Goal: Obtain resource: Obtain resource

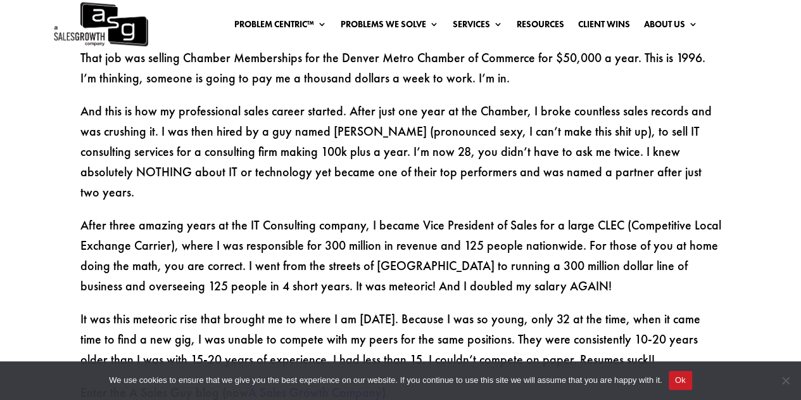
scroll to position [1330, 0]
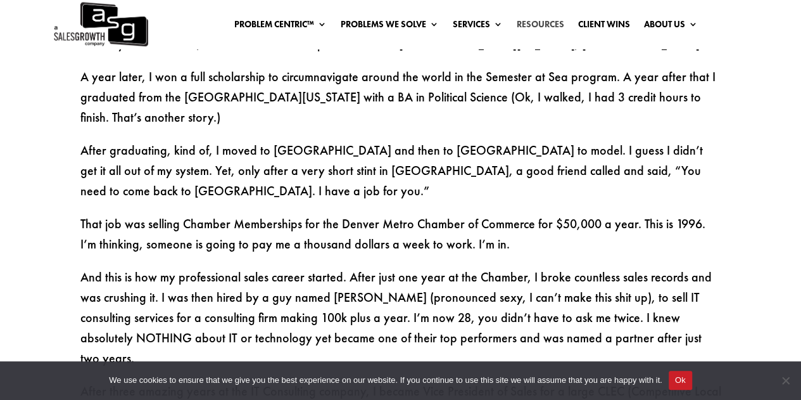
click at [537, 25] on link "Resources" at bounding box center [540, 27] width 48 height 14
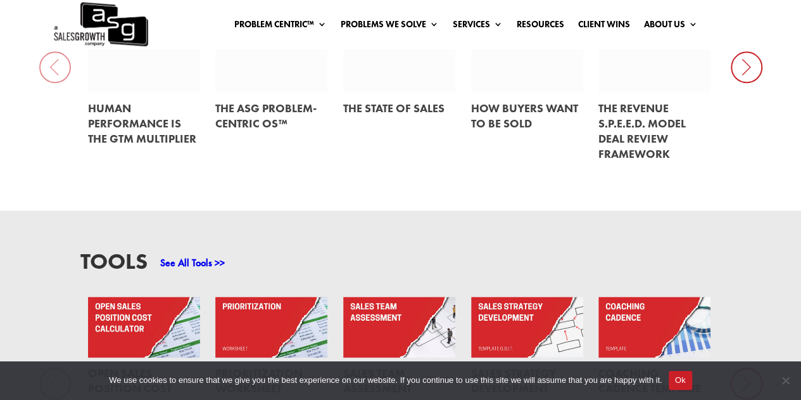
scroll to position [823, 0]
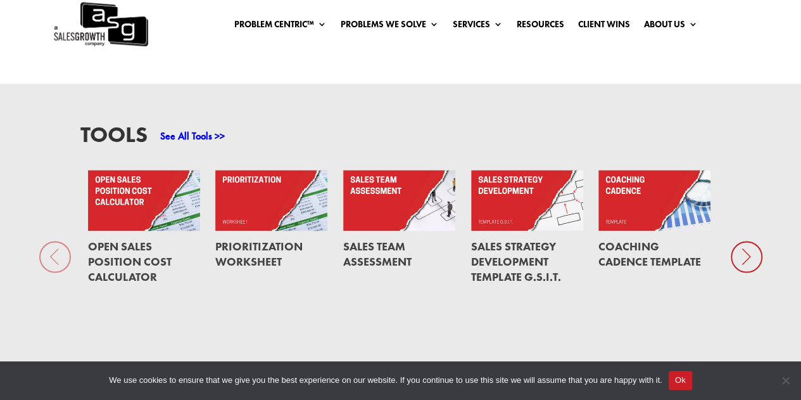
click at [376, 250] on link "Sales Team Assessment" at bounding box center [377, 254] width 68 height 30
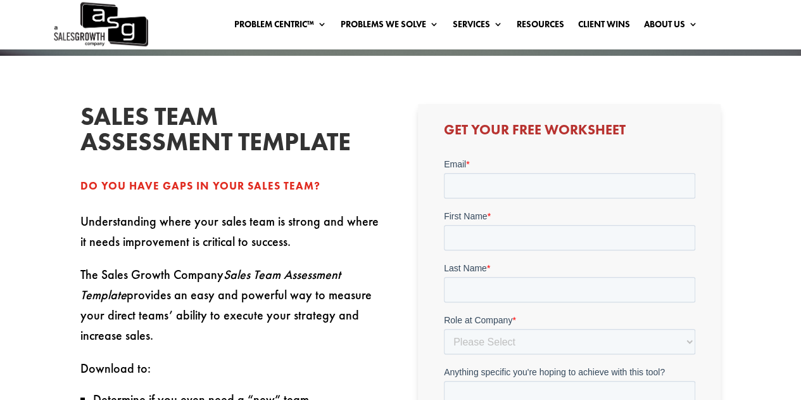
scroll to position [253, 0]
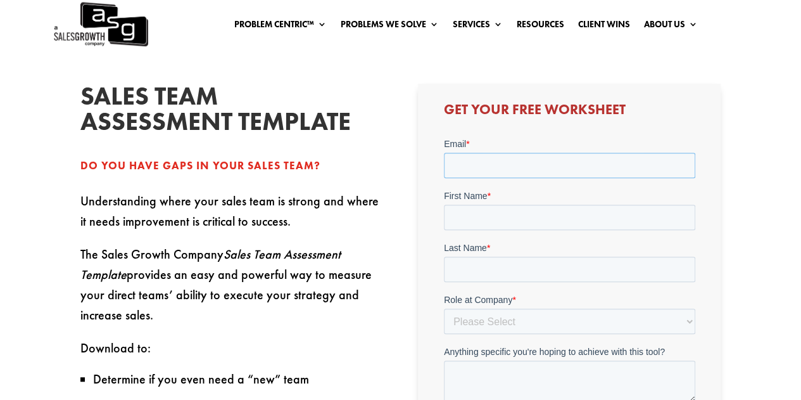
click at [469, 165] on input "Email *" at bounding box center [568, 165] width 251 height 25
type input "[PERSON_NAME][EMAIL_ADDRESS][PERSON_NAME][DOMAIN_NAME]"
click at [508, 213] on input "First Name *" at bounding box center [568, 217] width 251 height 25
type input "[PERSON_NAME]"
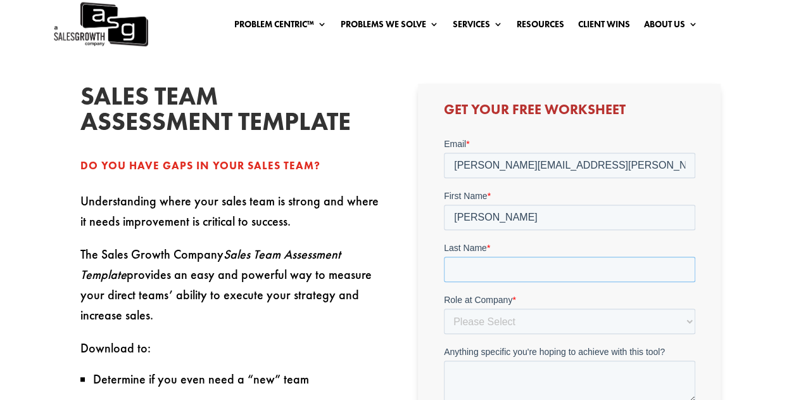
click at [507, 263] on input "Last Name *" at bounding box center [568, 269] width 251 height 25
type input "[PERSON_NAME]"
click at [516, 320] on select "Please Select C-Level (CRO, CSO, etc) Senior Leadership (VP of Sales, VP of Ena…" at bounding box center [568, 320] width 251 height 25
select select "Senior Leadership (VP of Sales, VP of Enablement, etc)"
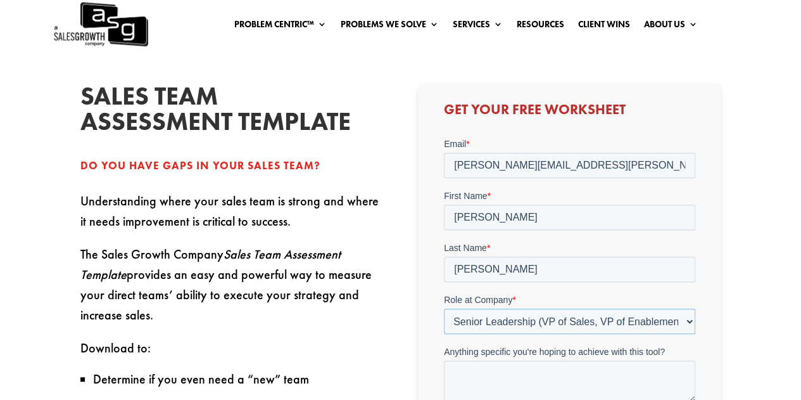
click at [443, 308] on select "Please Select C-Level (CRO, CSO, etc) Senior Leadership (VP of Sales, VP of Ena…" at bounding box center [568, 320] width 251 height 25
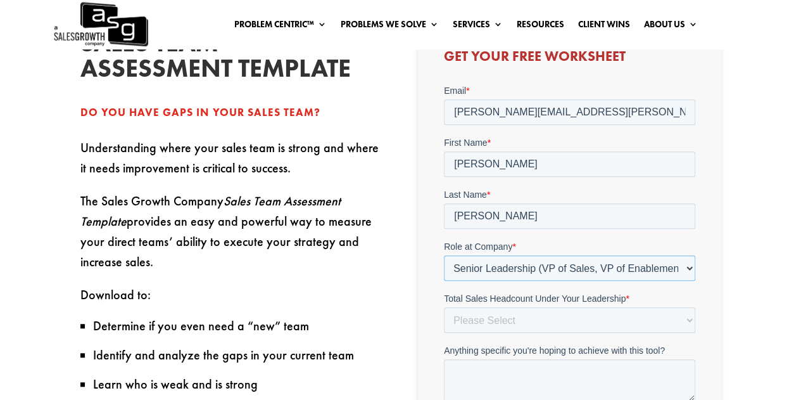
scroll to position [380, 0]
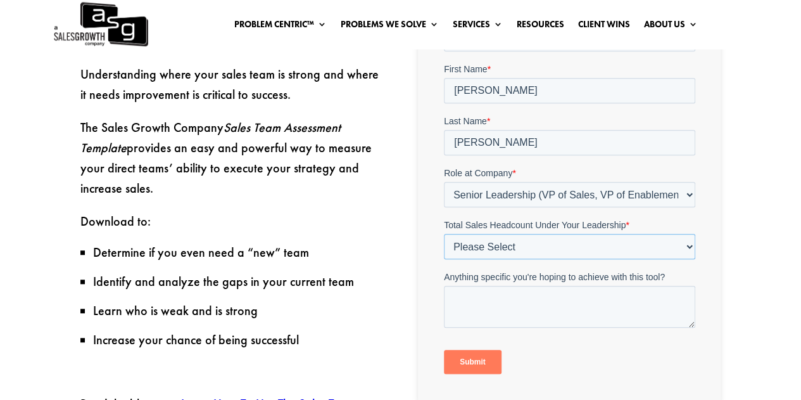
click at [682, 248] on select "Please Select Just Me 1-9 10-19 20-49 50-99 100+" at bounding box center [568, 246] width 251 height 25
select select "1-9"
click at [443, 234] on select "Please Select Just Me 1-9 10-19 20-49 50-99 100+" at bounding box center [568, 246] width 251 height 25
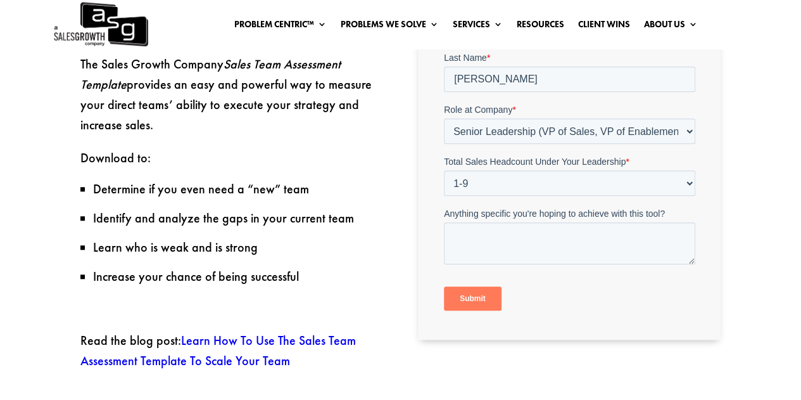
click at [476, 301] on input "Submit" at bounding box center [472, 299] width 58 height 24
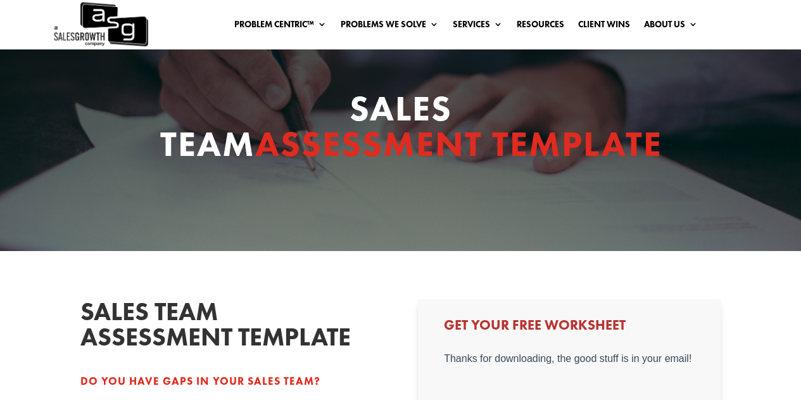
scroll to position [0, 0]
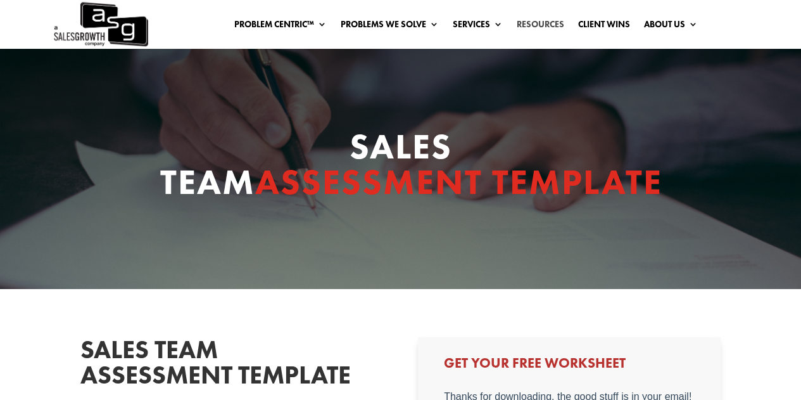
click at [535, 25] on link "Resources" at bounding box center [541, 27] width 48 height 14
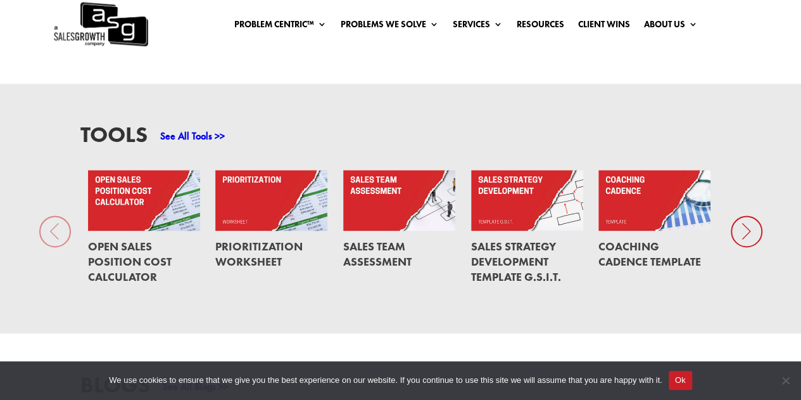
scroll to position [950, 0]
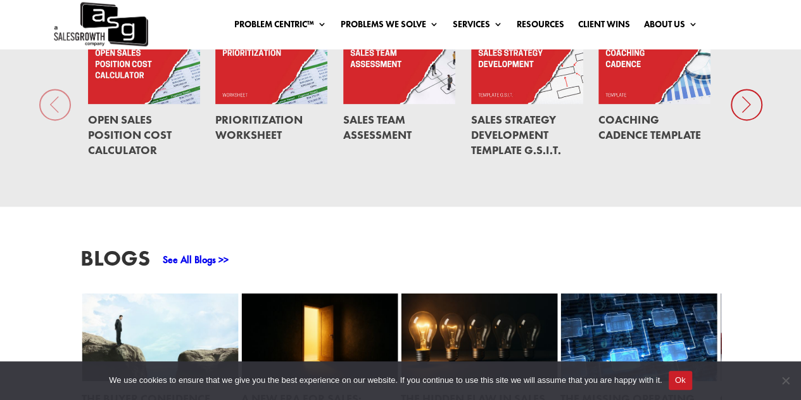
click at [637, 129] on link "Coaching Cadence Template" at bounding box center [650, 127] width 103 height 30
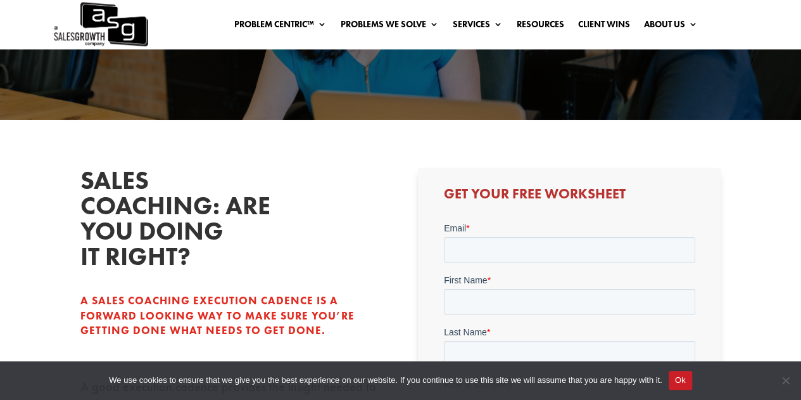
scroll to position [253, 0]
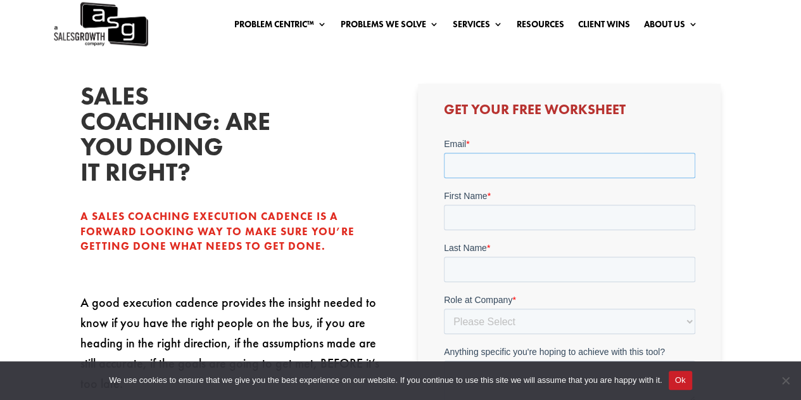
click at [591, 167] on input "Email *" at bounding box center [568, 165] width 251 height 25
type input "[PERSON_NAME][EMAIL_ADDRESS][PERSON_NAME][DOMAIN_NAME]"
click at [571, 214] on input "First Name *" at bounding box center [568, 217] width 251 height 25
type input "Dustin"
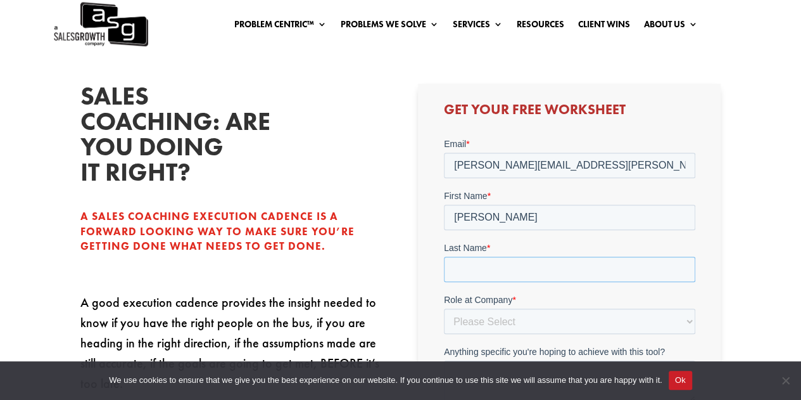
click at [550, 267] on input "Last Name *" at bounding box center [568, 269] width 251 height 25
type input "Reid"
click at [546, 317] on select "Please Select C-Level (CRO, CSO, etc) Senior Leadership (VP of Sales, VP of Ena…" at bounding box center [568, 320] width 251 height 25
select select "Senior Leadership (VP of Sales, VP of Enablement, etc)"
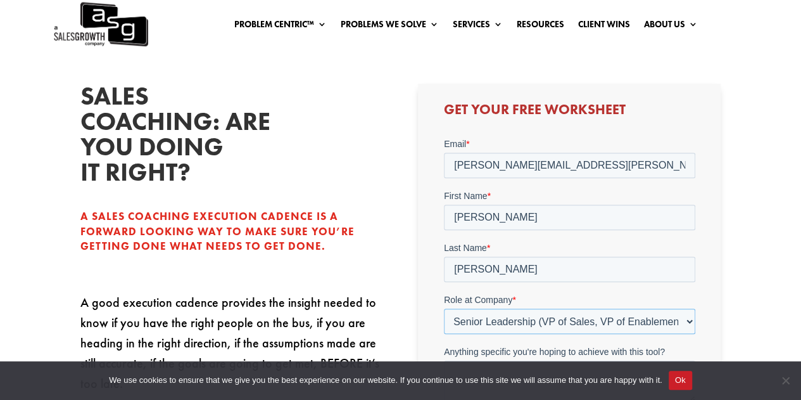
click at [443, 308] on select "Please Select C-Level (CRO, CSO, etc) Senior Leadership (VP of Sales, VP of Ena…" at bounding box center [568, 320] width 251 height 25
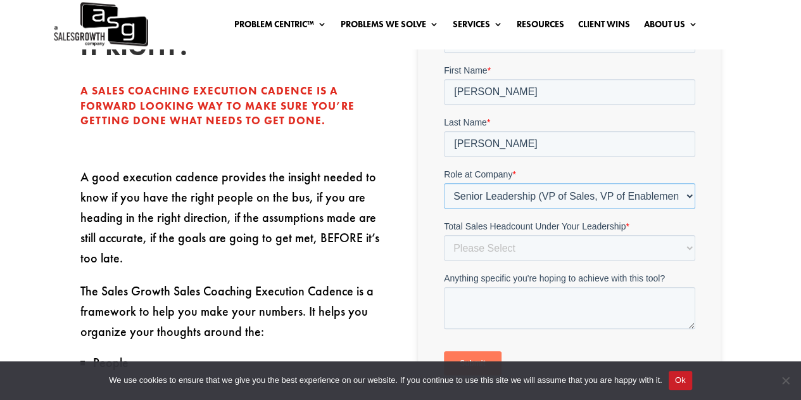
scroll to position [380, 0]
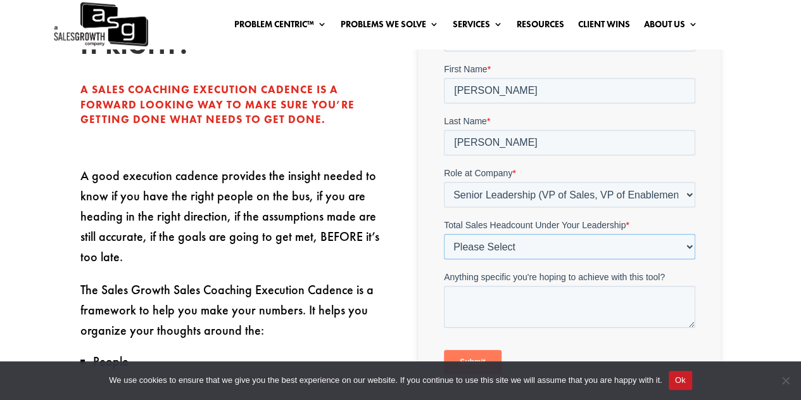
drag, startPoint x: 607, startPoint y: 238, endPoint x: 585, endPoint y: 244, distance: 23.1
click at [608, 238] on select "Please Select Just Me 1-9 10-19 20-49 50-99 100+" at bounding box center [568, 246] width 251 height 25
select select "1-9"
click at [443, 234] on select "Please Select Just Me 1-9 10-19 20-49 50-99 100+" at bounding box center [568, 246] width 251 height 25
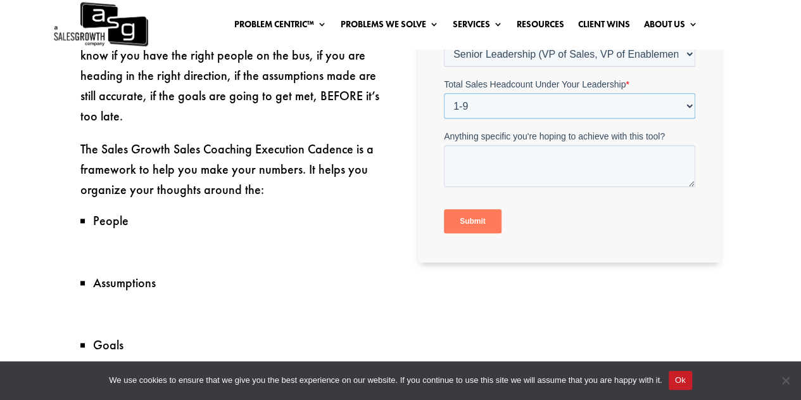
scroll to position [570, 0]
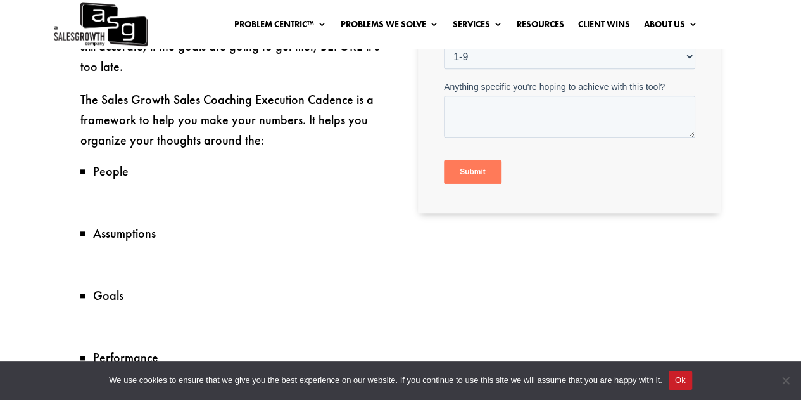
click at [481, 174] on input "Submit" at bounding box center [472, 172] width 58 height 24
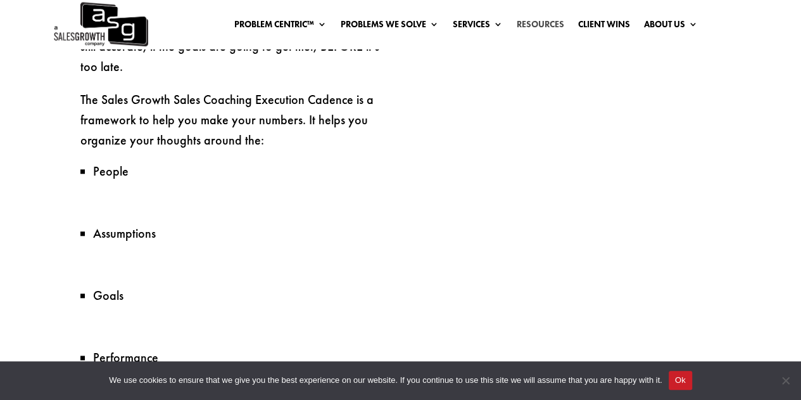
click at [540, 27] on link "Resources" at bounding box center [540, 27] width 48 height 14
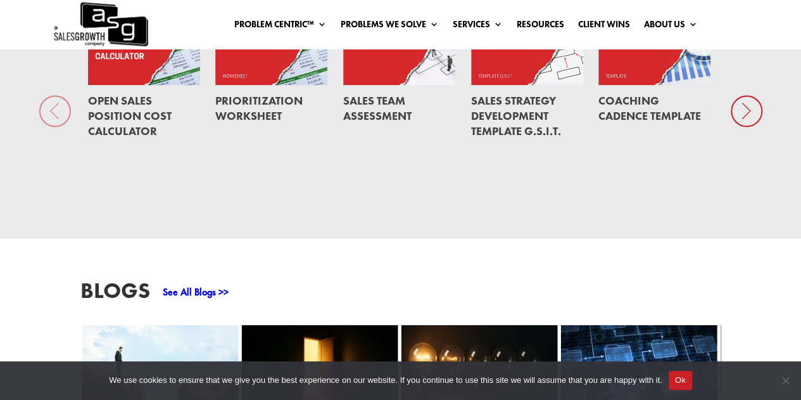
scroll to position [950, 0]
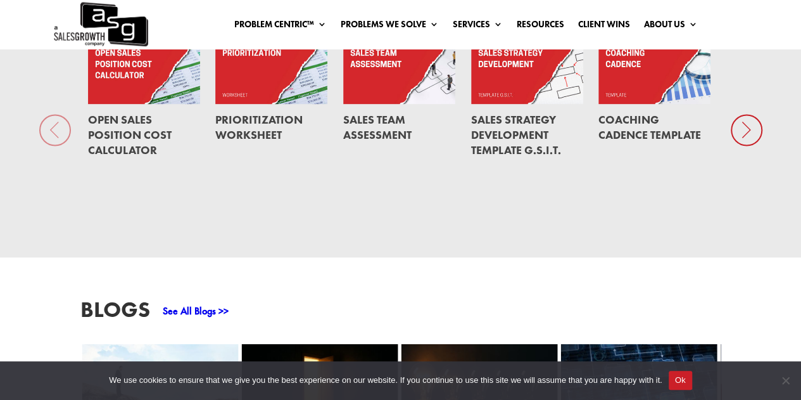
click at [746, 132] on icon at bounding box center [747, 130] width 32 height 32
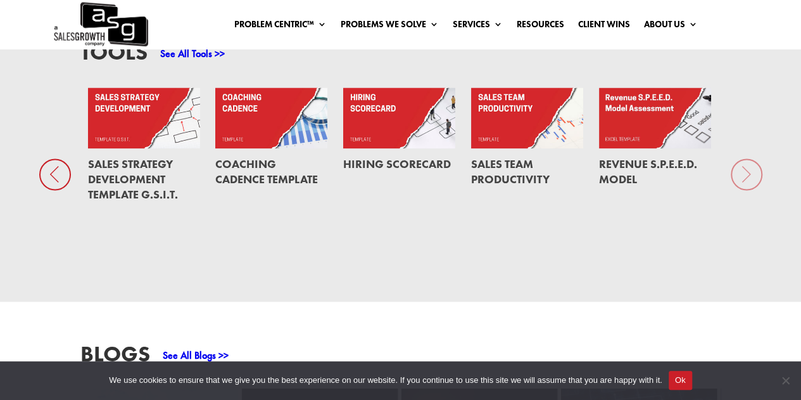
scroll to position [887, 0]
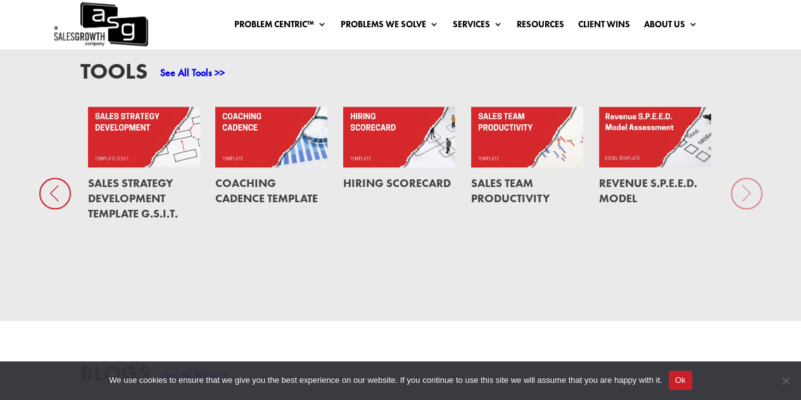
click at [407, 171] on div "Hiring Scorecard" at bounding box center [399, 183] width 112 height 32
click at [431, 194] on h2 "Hiring Scorecard" at bounding box center [397, 182] width 108 height 25
click at [419, 153] on link at bounding box center [399, 136] width 112 height 61
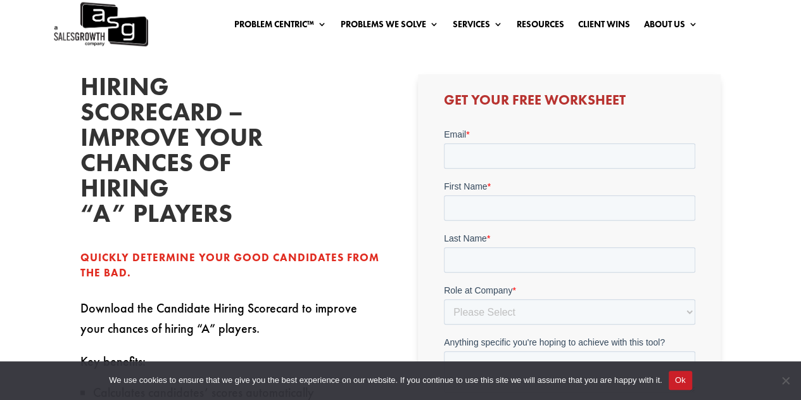
scroll to position [317, 0]
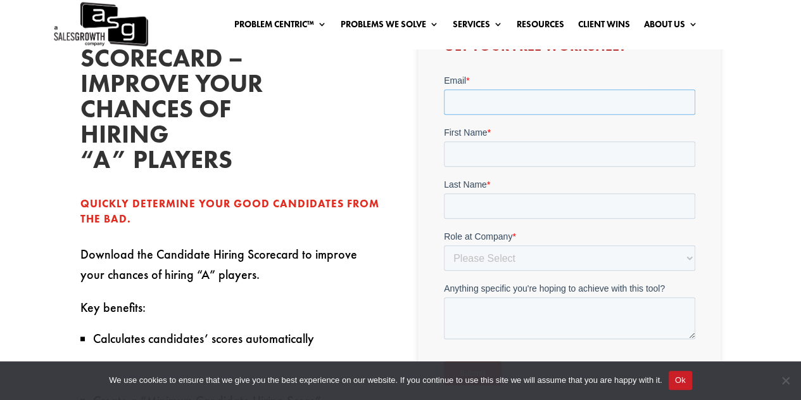
click at [531, 99] on input "Email *" at bounding box center [568, 101] width 251 height 25
type input "reidranch.ok@gmail.com"
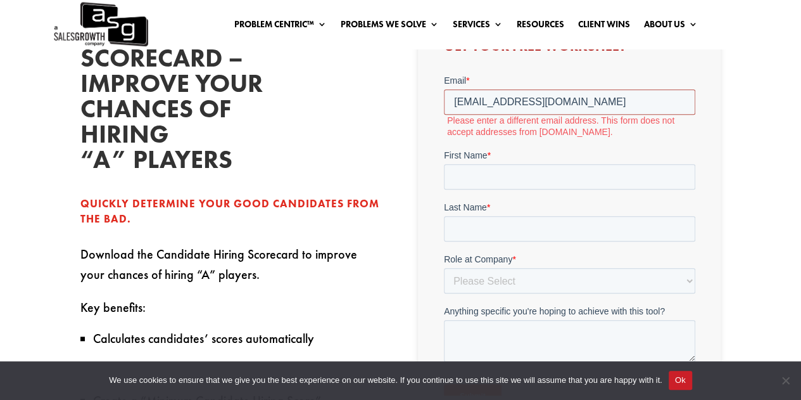
drag, startPoint x: 578, startPoint y: 102, endPoint x: 304, endPoint y: 103, distance: 274.2
click at [443, 103] on html "Email * reidranch.ok@gmail.com Please enter a different email address. This for…" at bounding box center [568, 252] width 251 height 356
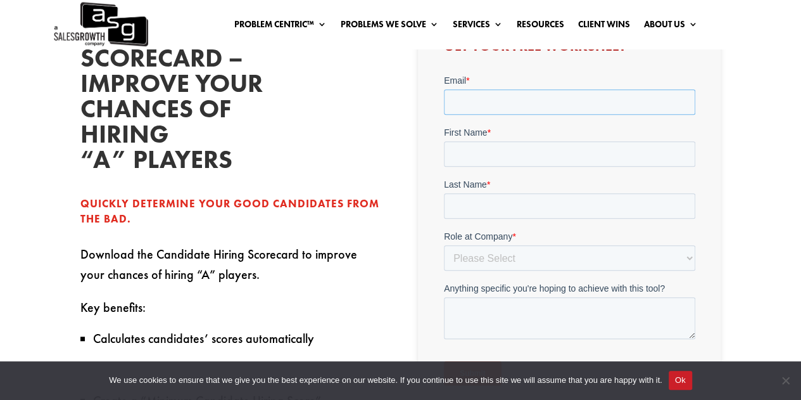
click at [473, 94] on input "Email *" at bounding box center [568, 101] width 251 height 25
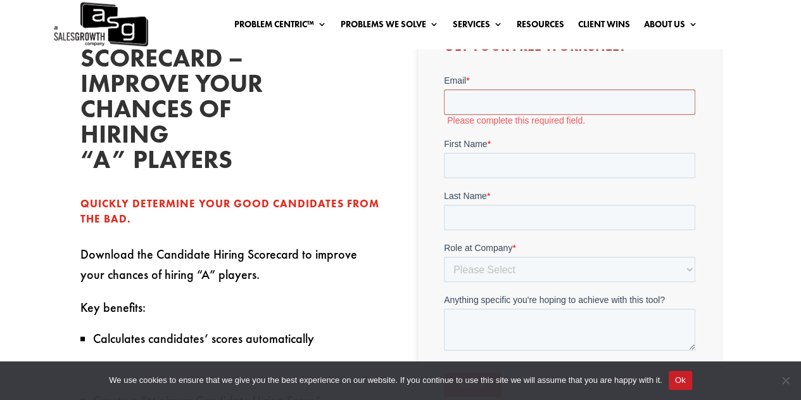
type input "[PERSON_NAME][EMAIL_ADDRESS][PERSON_NAME][DOMAIN_NAME]"
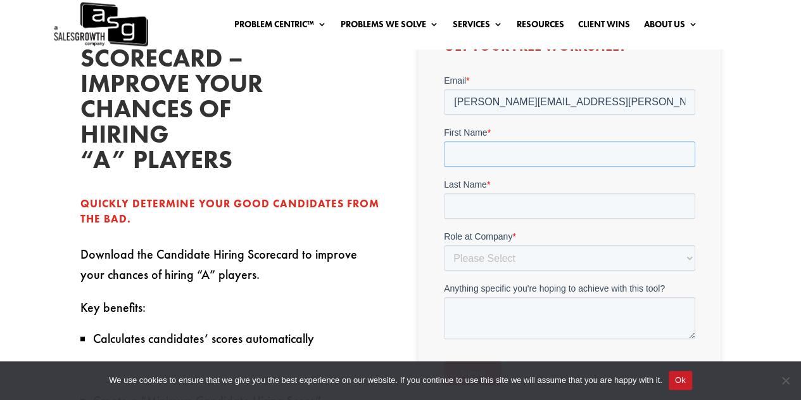
click at [497, 160] on input "First Name *" at bounding box center [568, 153] width 251 height 25
type input "Dustin"
click at [508, 199] on input "Last Name *" at bounding box center [568, 205] width 251 height 25
type input "Reid"
click at [523, 263] on select "Please Select C-Level (CRO, CSO, etc) Senior Leadership (VP of Sales, VP of Ena…" at bounding box center [568, 257] width 251 height 25
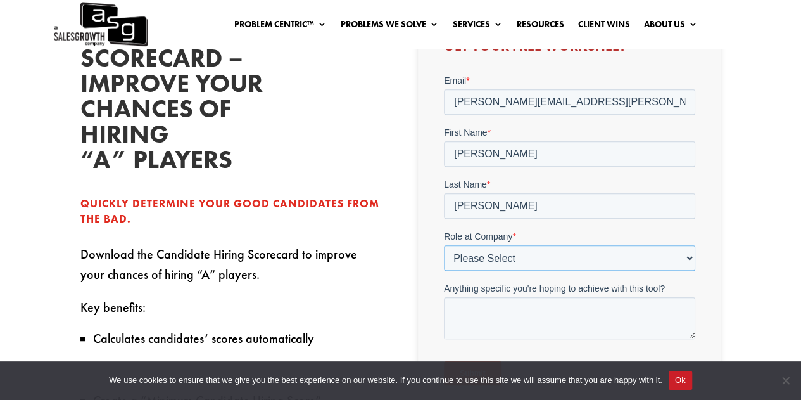
select select "Senior Leadership (VP of Sales, VP of Enablement, etc)"
click at [443, 245] on select "Please Select C-Level (CRO, CSO, etc) Senior Leadership (VP of Sales, VP of Ena…" at bounding box center [568, 257] width 251 height 25
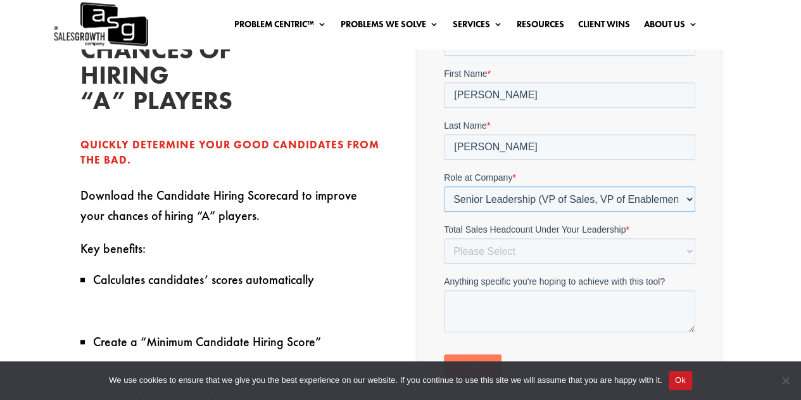
scroll to position [443, 0]
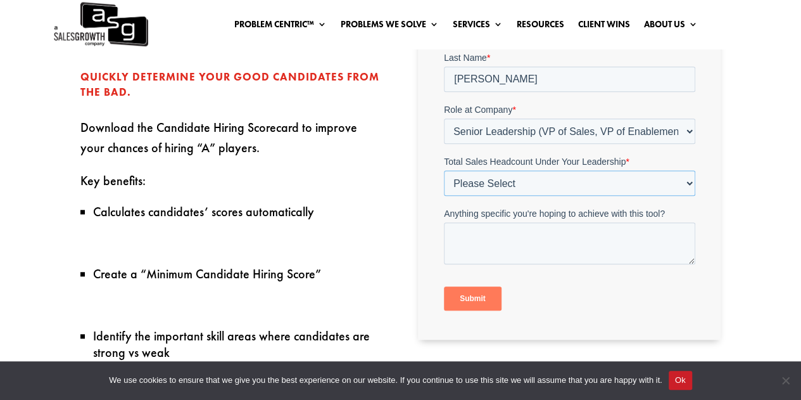
click at [518, 193] on select "Please Select Just Me 1-9 10-19 20-49 50-99 100+" at bounding box center [568, 183] width 251 height 25
select select "1-9"
click at [443, 196] on select "Please Select Just Me 1-9 10-19 20-49 50-99 100+" at bounding box center [568, 183] width 251 height 25
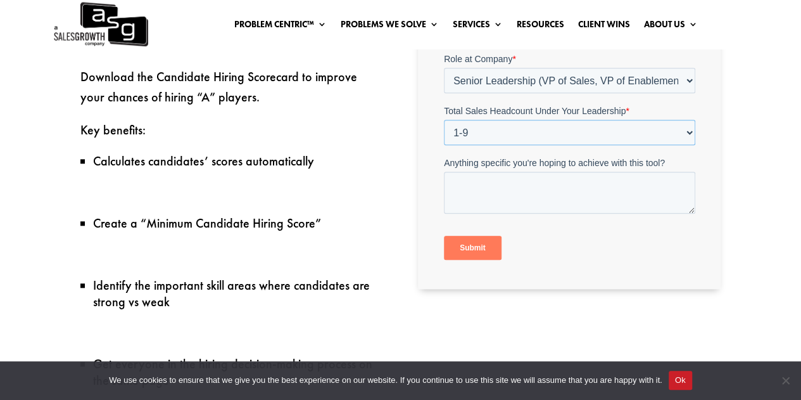
scroll to position [570, 0]
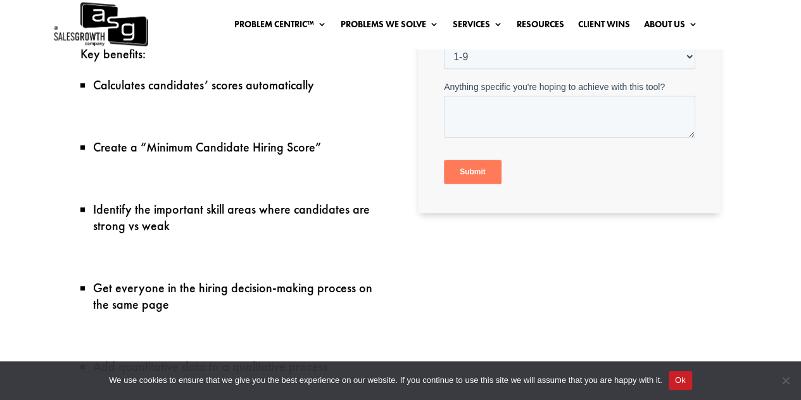
click at [490, 175] on input "Submit" at bounding box center [472, 172] width 58 height 24
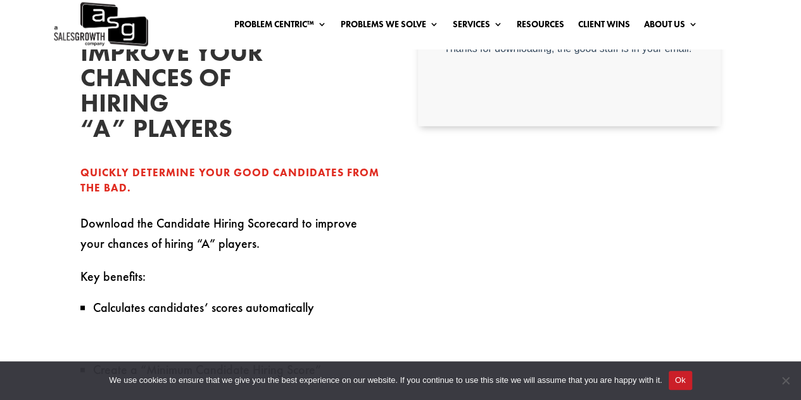
scroll to position [253, 0]
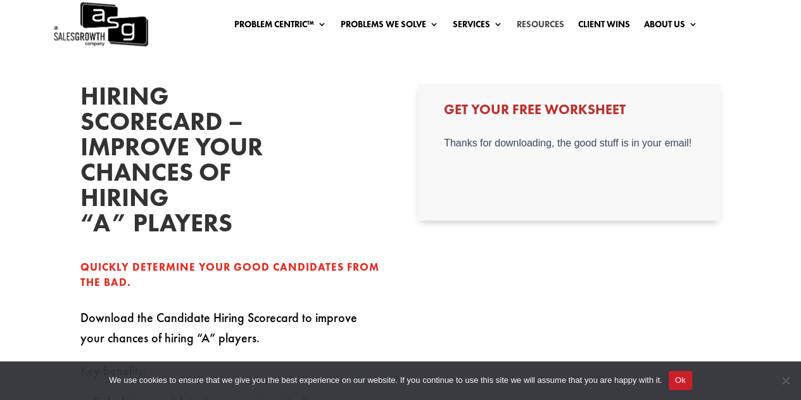
click at [530, 25] on link "Resources" at bounding box center [540, 27] width 48 height 14
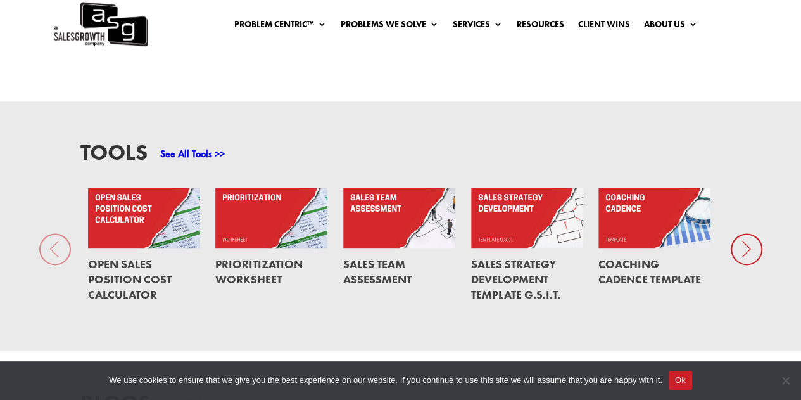
scroll to position [884, 0]
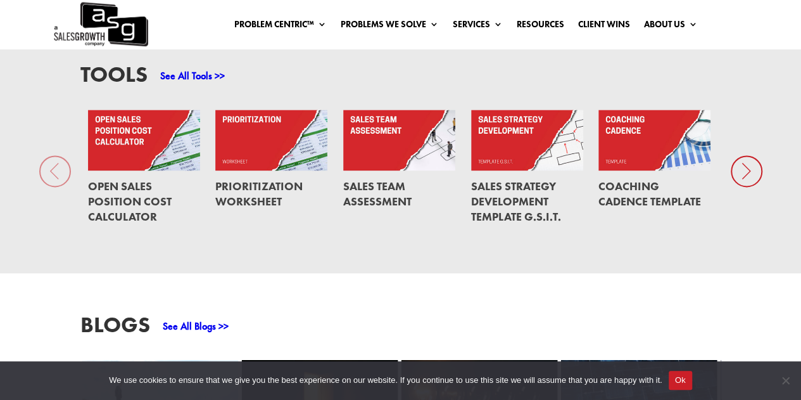
click at [746, 177] on icon at bounding box center [747, 171] width 32 height 32
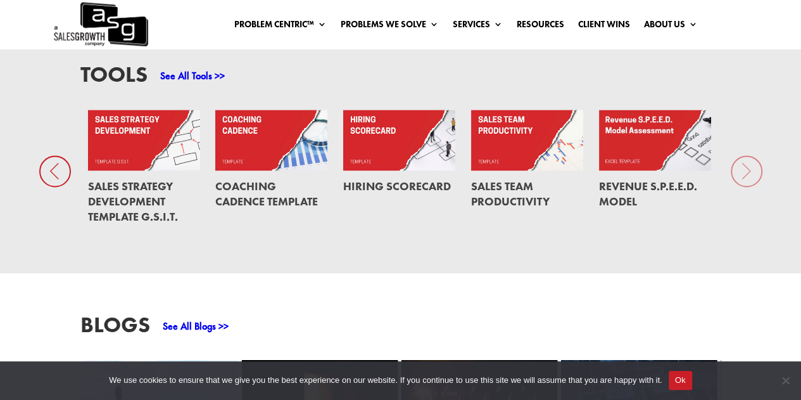
click at [745, 178] on div "Tools See All Tools >> Open Sales Position Cost Calculator Prioritization Works…" at bounding box center [400, 148] width 801 height 250
click at [506, 196] on link "Sales Team Productivity" at bounding box center [510, 194] width 79 height 30
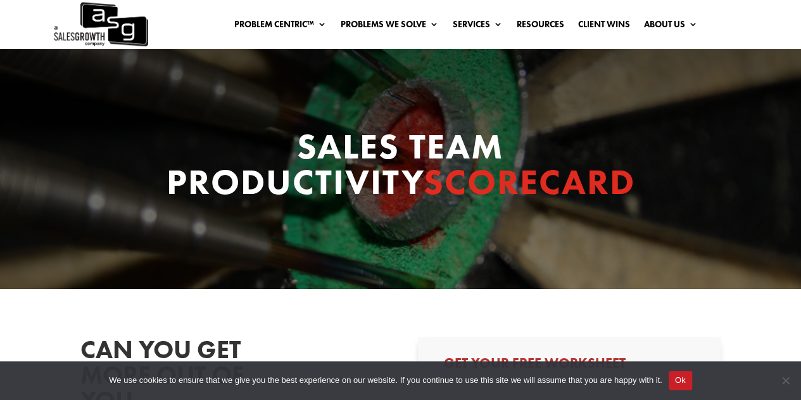
select select "Senior Leadership (VP of Sales, VP of Enablement, etc)"
select select "1-9"
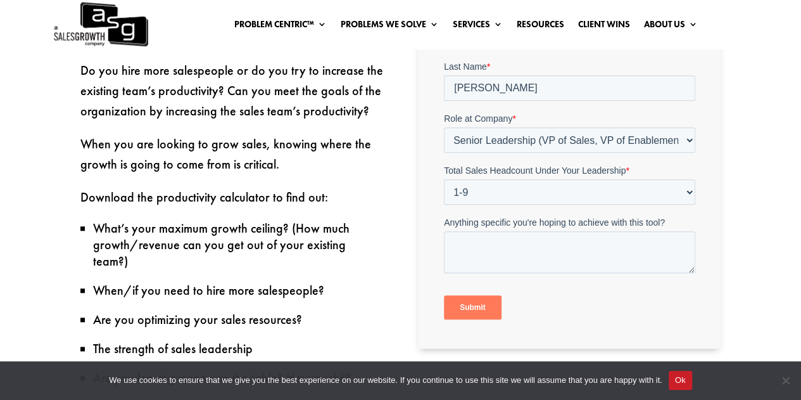
scroll to position [507, 0]
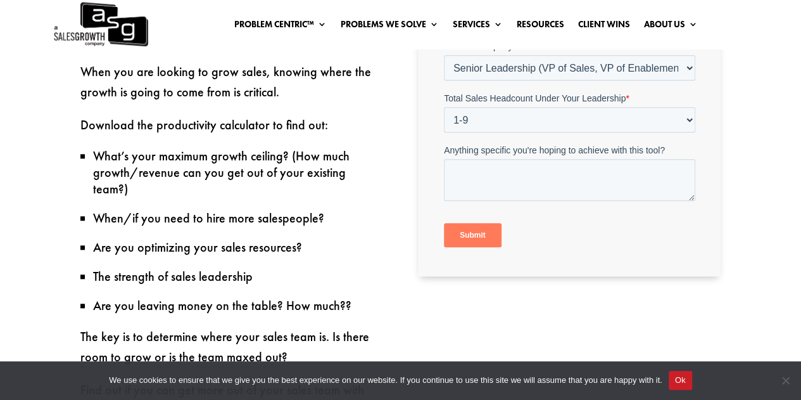
click at [490, 239] on input "Submit" at bounding box center [472, 236] width 58 height 24
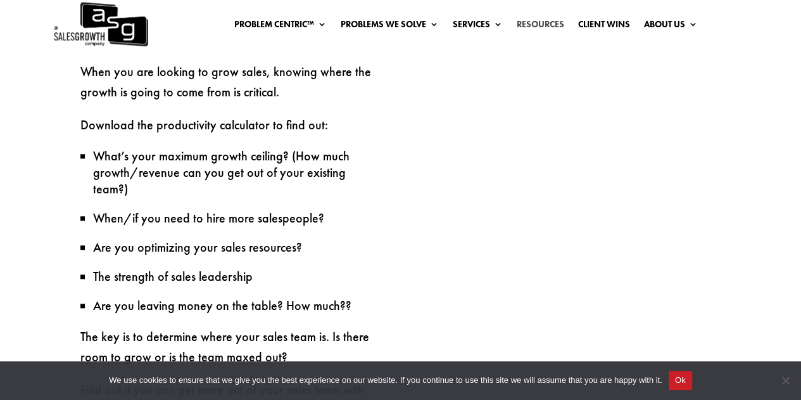
click at [537, 23] on link "Resources" at bounding box center [540, 27] width 48 height 14
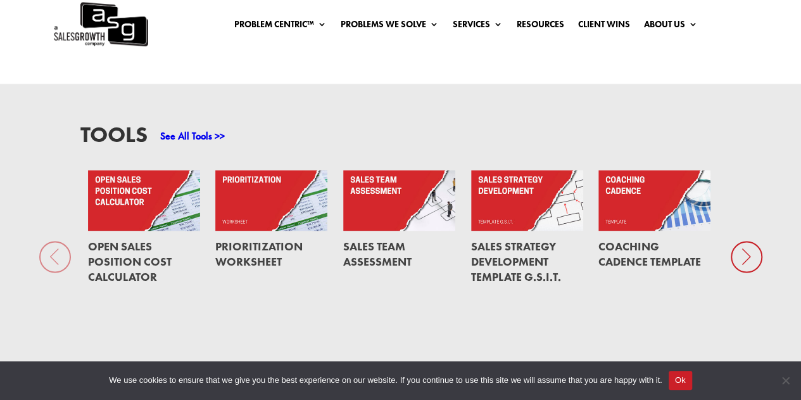
scroll to position [887, 0]
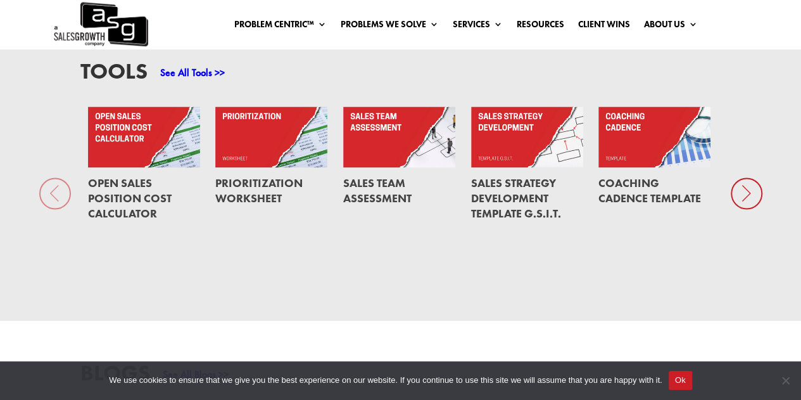
click at [406, 158] on link at bounding box center [399, 136] width 112 height 61
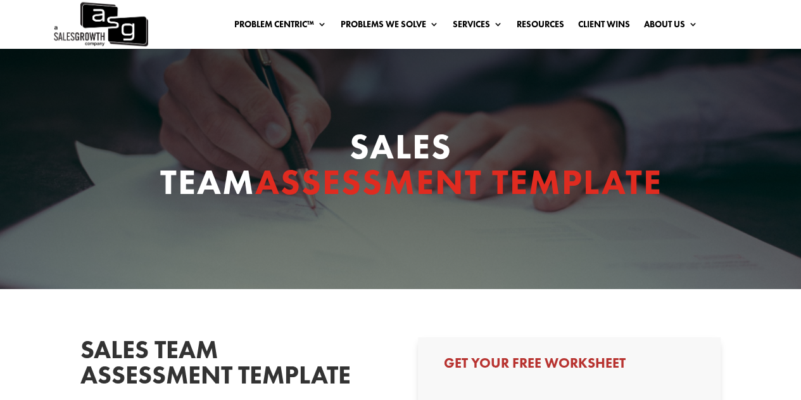
select select "Senior Leadership (VP of Sales, VP of Enablement, etc)"
select select "1-9"
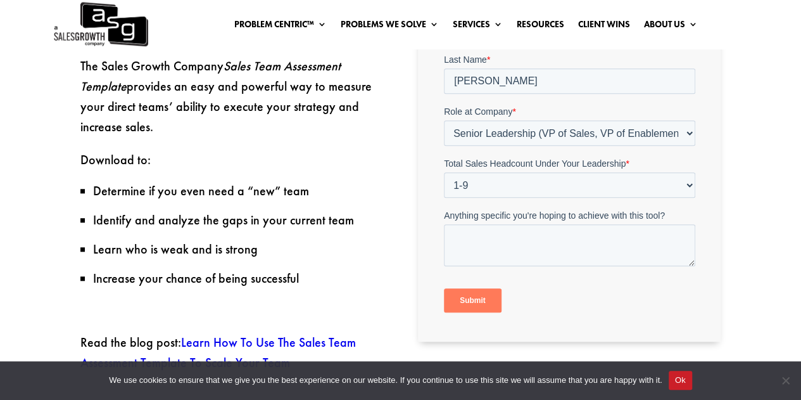
scroll to position [443, 0]
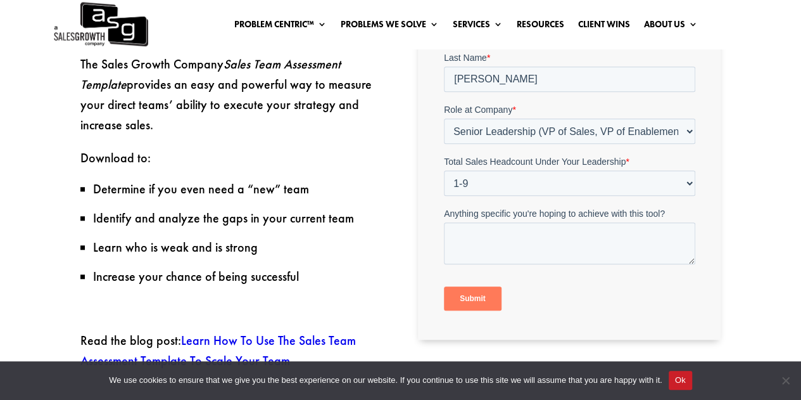
click at [470, 295] on input "Submit" at bounding box center [472, 299] width 58 height 24
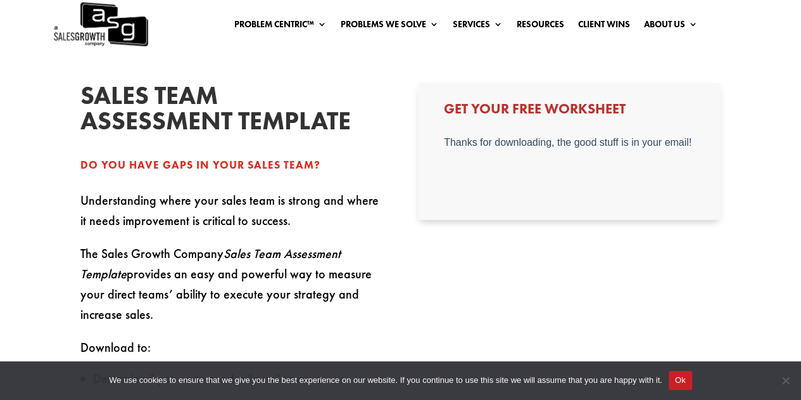
scroll to position [63, 0]
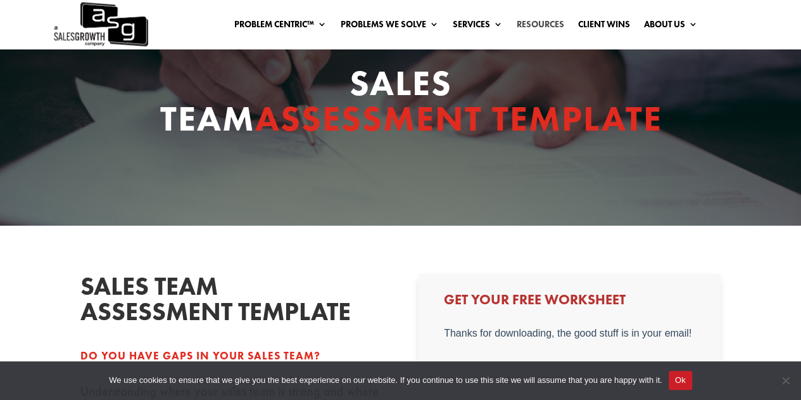
click at [536, 23] on link "Resources" at bounding box center [540, 27] width 48 height 14
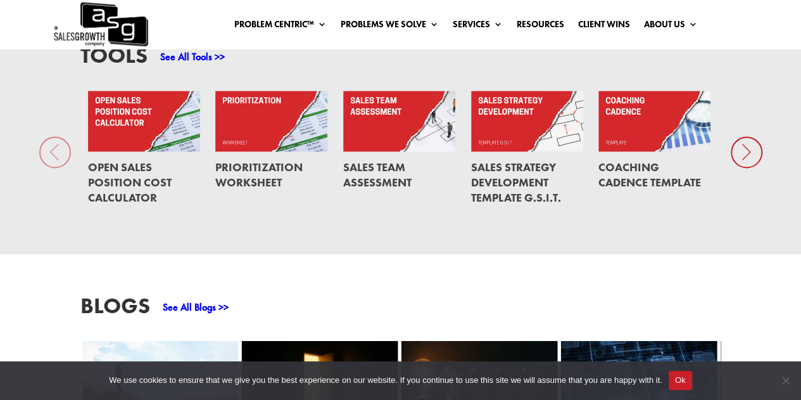
scroll to position [884, 0]
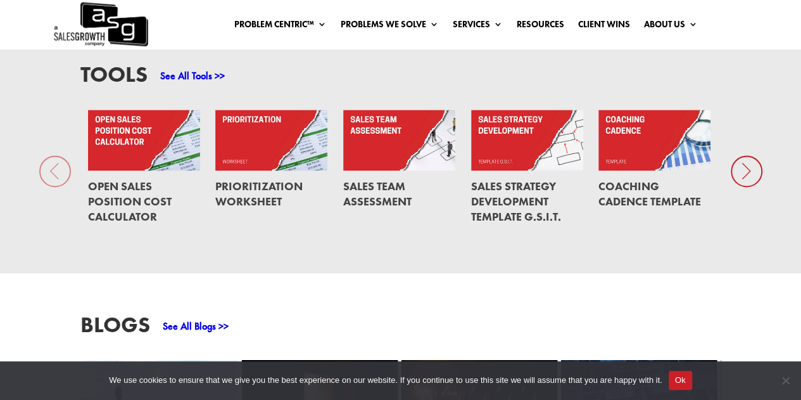
click at [538, 158] on link at bounding box center [527, 140] width 112 height 61
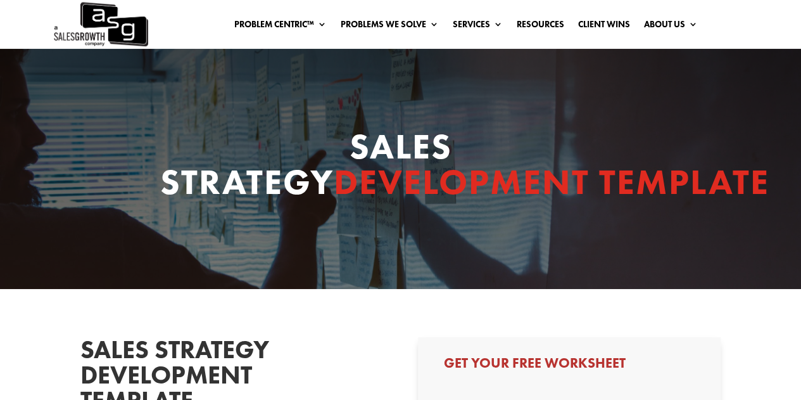
select select "Senior Leadership (VP of Sales, VP of Enablement, etc)"
select select "1-9"
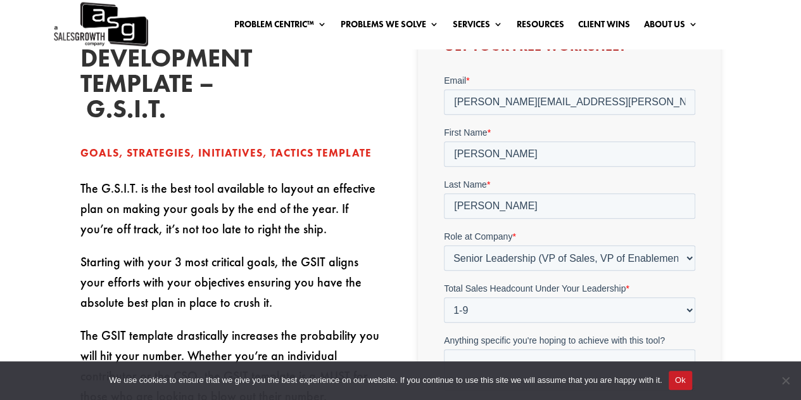
scroll to position [633, 0]
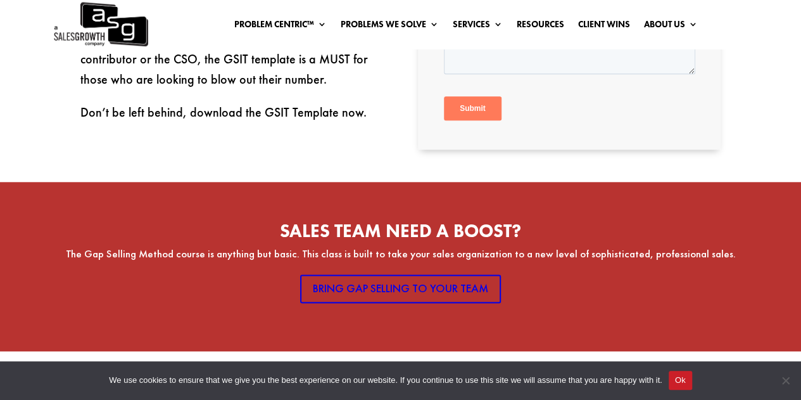
click at [461, 102] on input "Submit" at bounding box center [472, 109] width 58 height 24
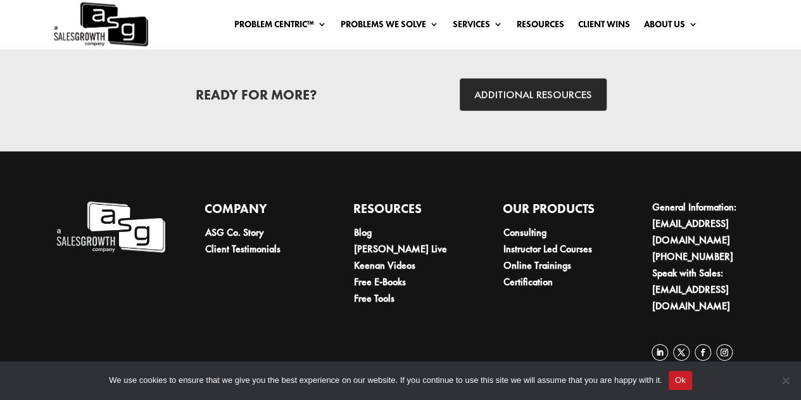
scroll to position [1900, 0]
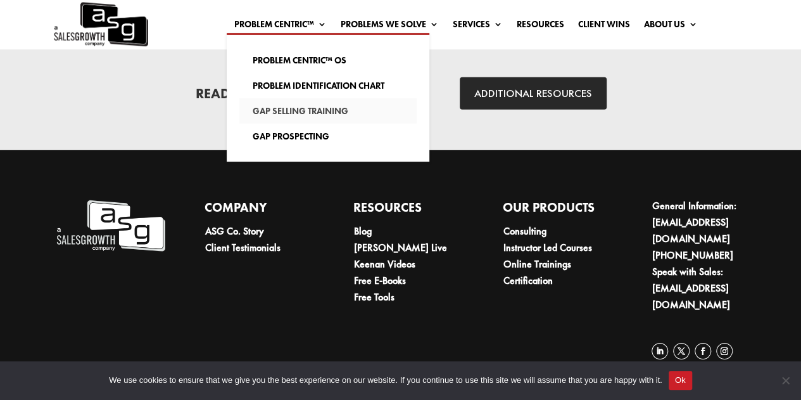
click at [333, 113] on link "Gap Selling Training" at bounding box center [327, 110] width 177 height 25
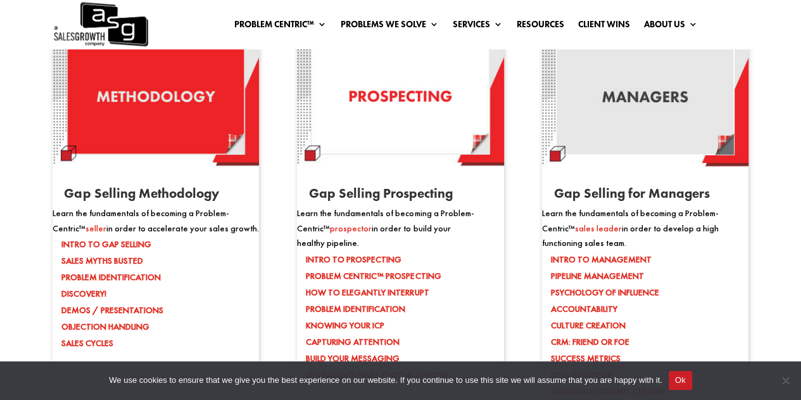
scroll to position [1203, 0]
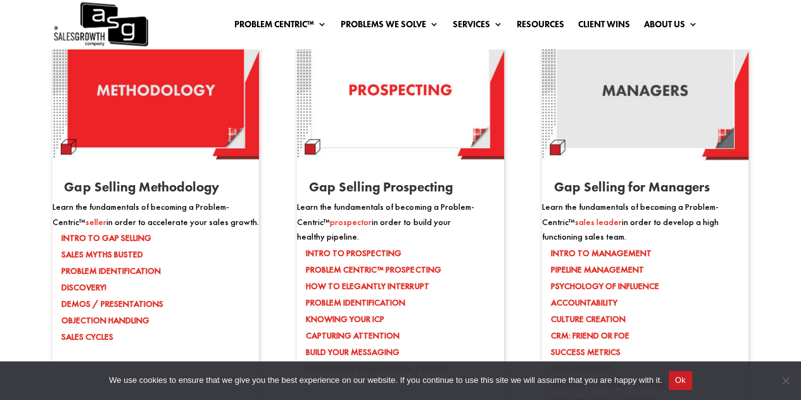
click at [166, 112] on img at bounding box center [156, 90] width 206 height 141
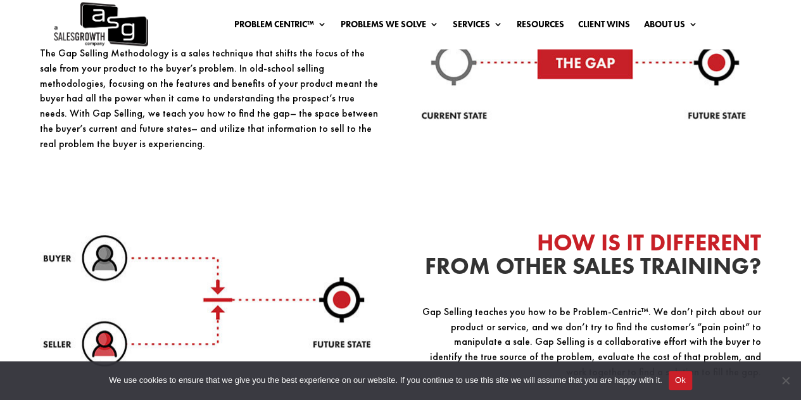
scroll to position [2977, 0]
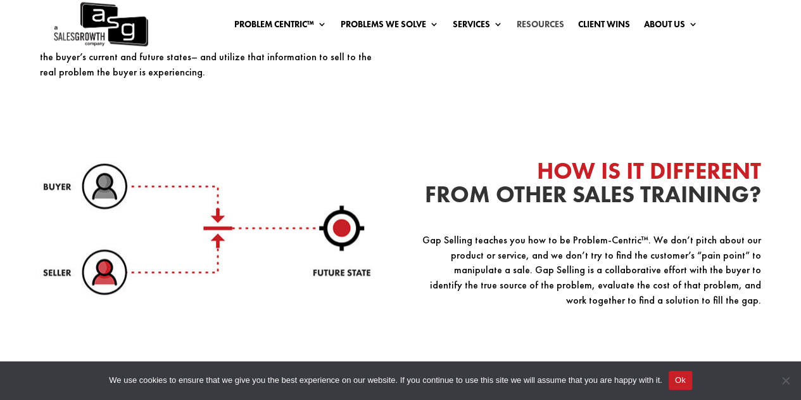
click at [533, 25] on link "Resources" at bounding box center [540, 27] width 48 height 14
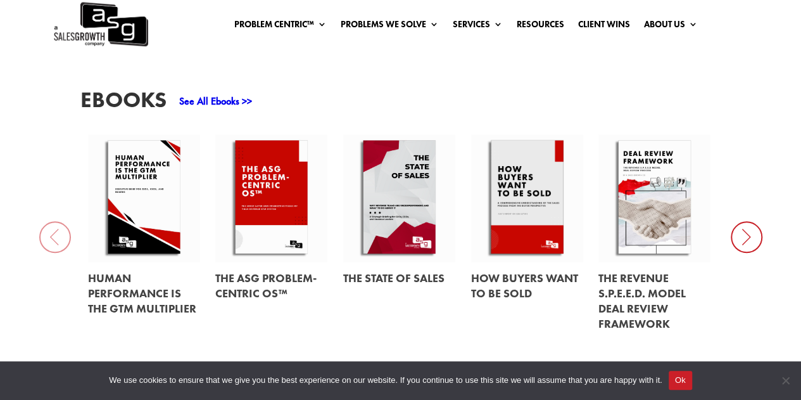
scroll to position [569, 0]
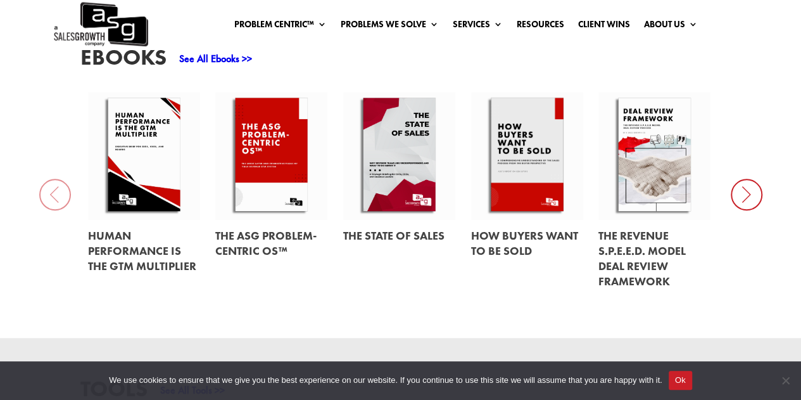
click at [407, 151] on link at bounding box center [399, 155] width 112 height 127
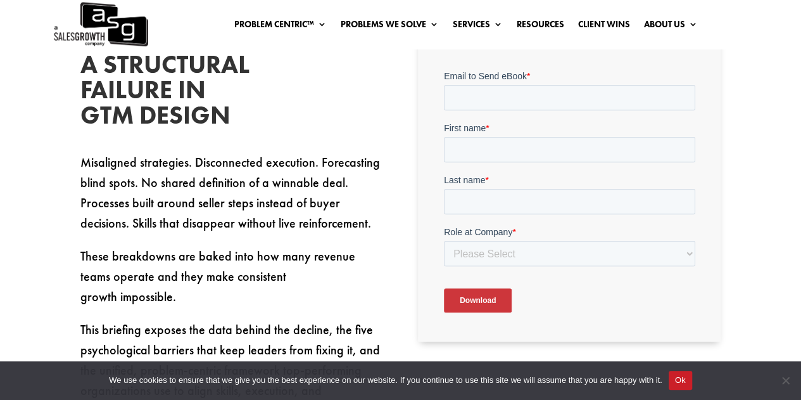
scroll to position [380, 0]
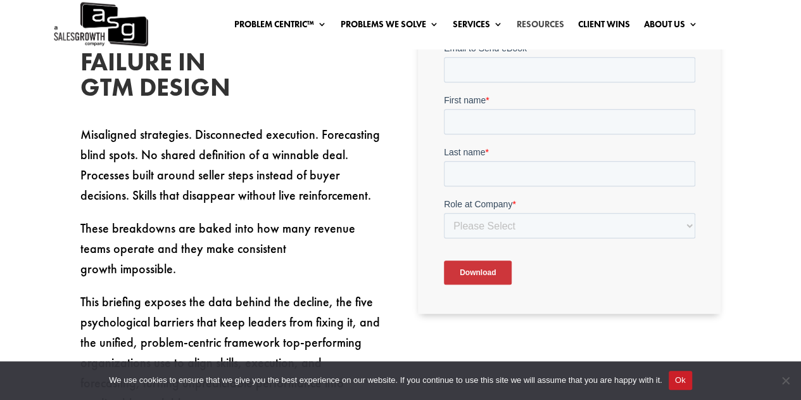
click at [524, 25] on link "Resources" at bounding box center [540, 27] width 48 height 14
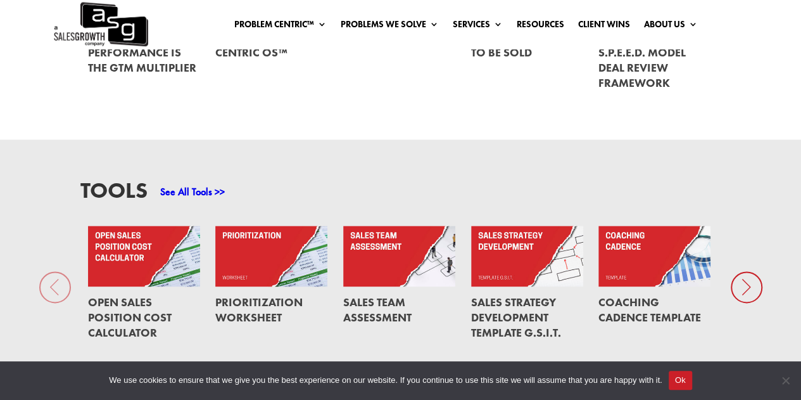
scroll to position [823, 0]
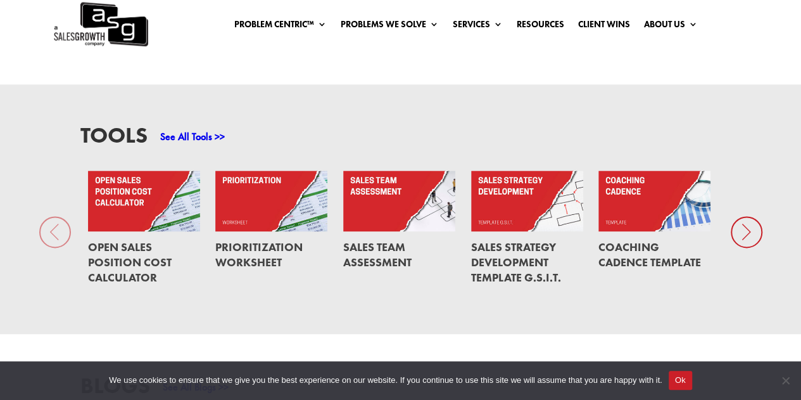
click at [282, 225] on link at bounding box center [271, 200] width 112 height 61
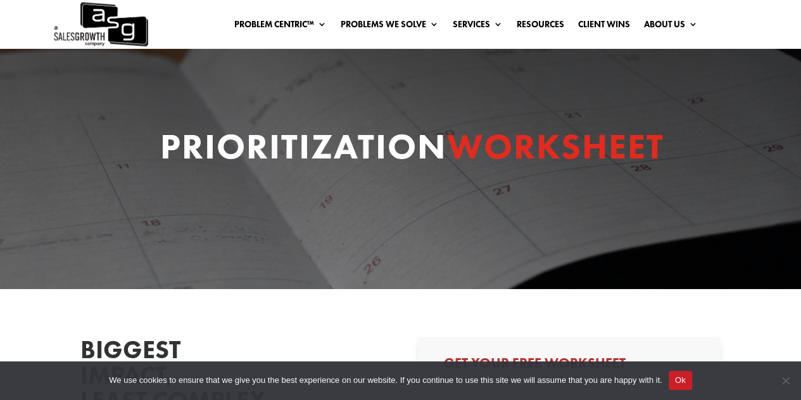
select select "Senior Leadership (VP of Sales, VP of Enablement, etc)"
select select "1-9"
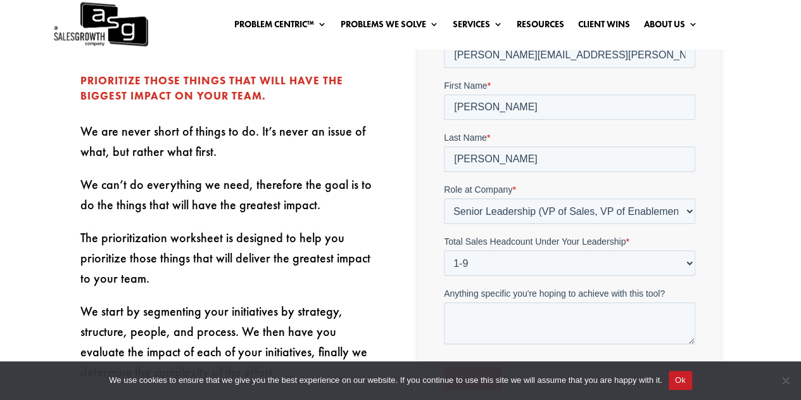
scroll to position [443, 0]
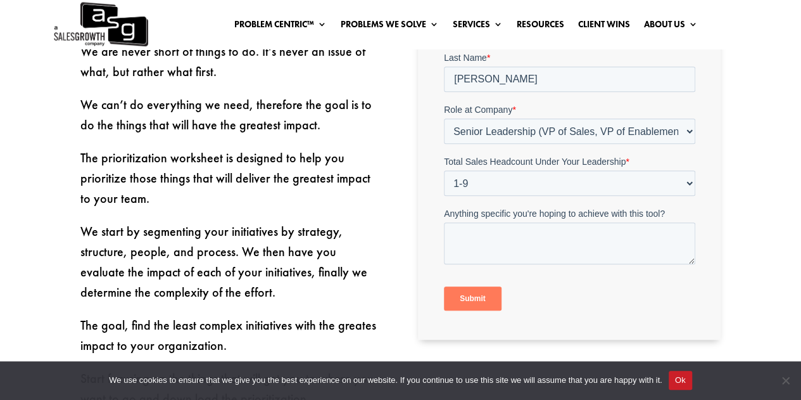
click at [489, 305] on input "Submit" at bounding box center [472, 299] width 58 height 24
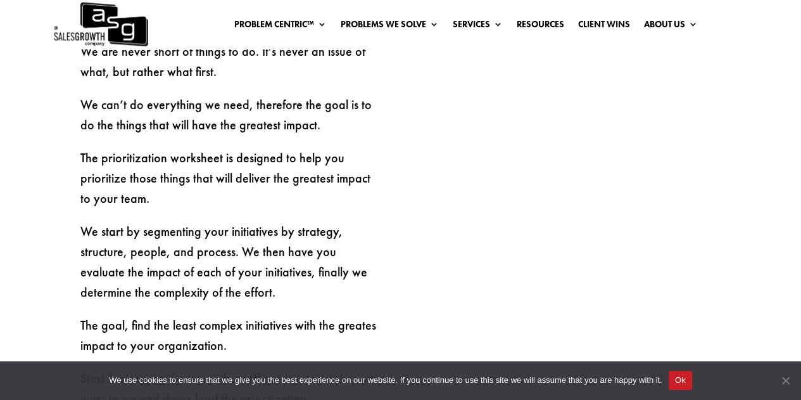
click at [789, 376] on span "Cookie Notice" at bounding box center [785, 380] width 13 height 13
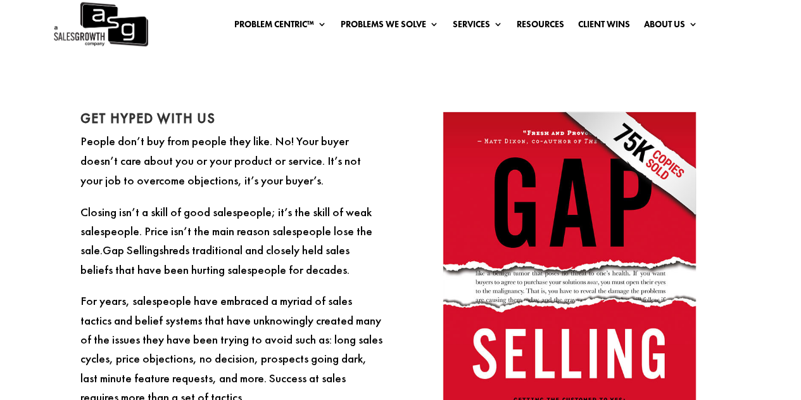
scroll to position [823, 0]
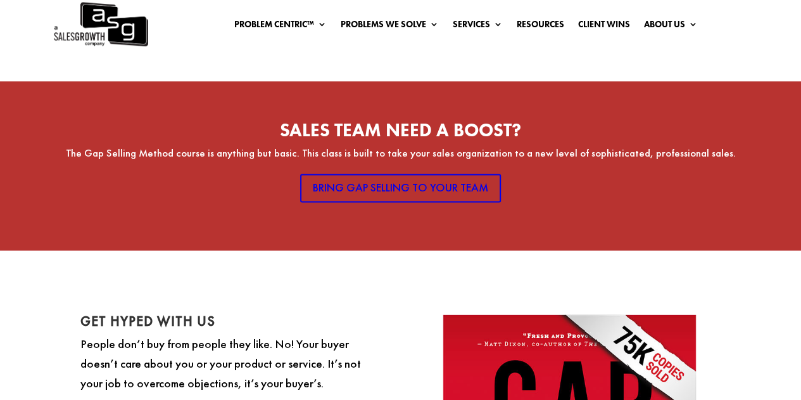
click at [107, 24] on img at bounding box center [101, 24] width 96 height 49
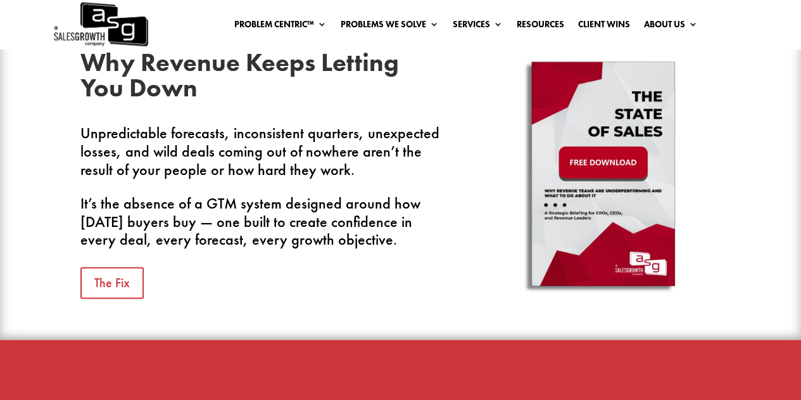
scroll to position [697, 0]
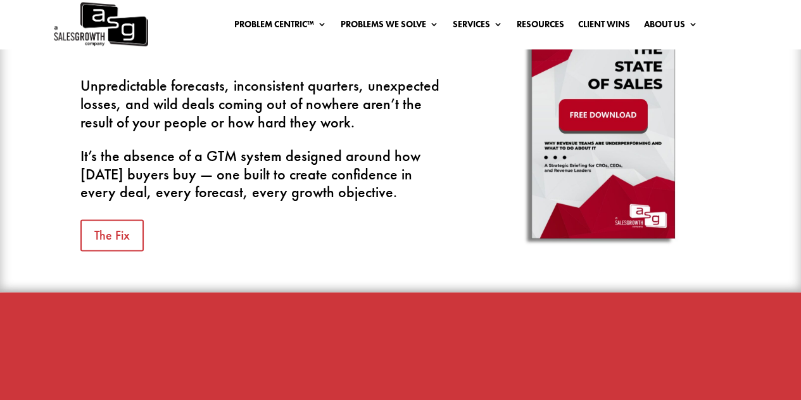
click at [597, 122] on img at bounding box center [603, 129] width 222 height 253
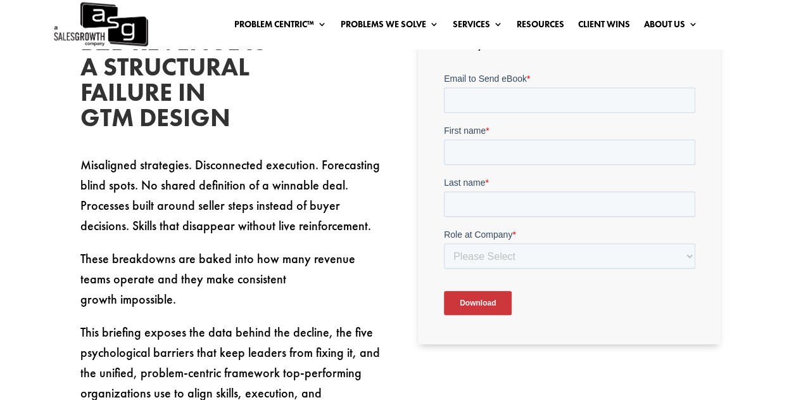
scroll to position [380, 0]
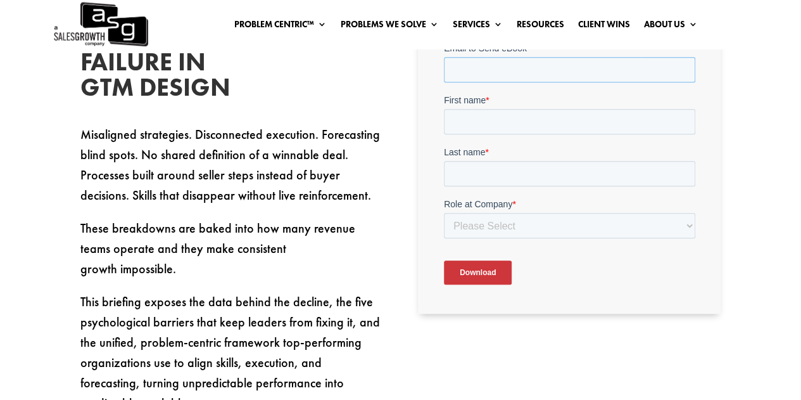
click at [517, 67] on input "Email to Send eBook *" at bounding box center [568, 68] width 251 height 25
type input "dustin.reid@360broadband.com"
click at [524, 120] on input "First name *" at bounding box center [568, 120] width 251 height 25
type input "Dustin"
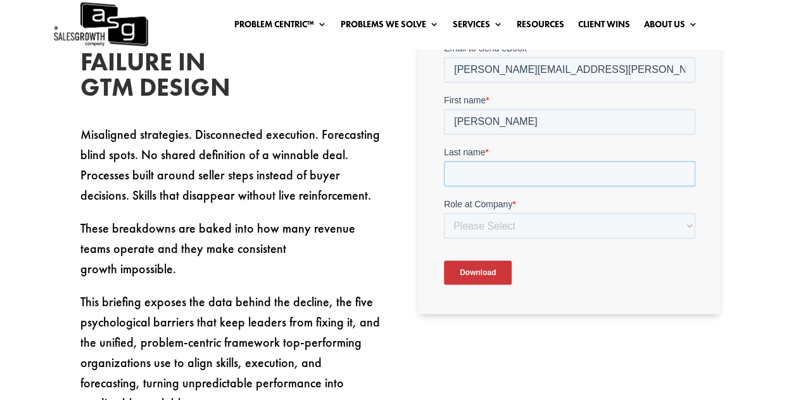
click at [531, 169] on input "Last name *" at bounding box center [568, 172] width 251 height 25
type input "Reid"
click at [530, 231] on select "Please Select C-Level (CRO, CSO, etc) Senior Leadership (VP of Sales, VP of Ena…" at bounding box center [568, 224] width 251 height 25
select select "Senior Leadership (VP of Sales, VP of Enablement, etc)"
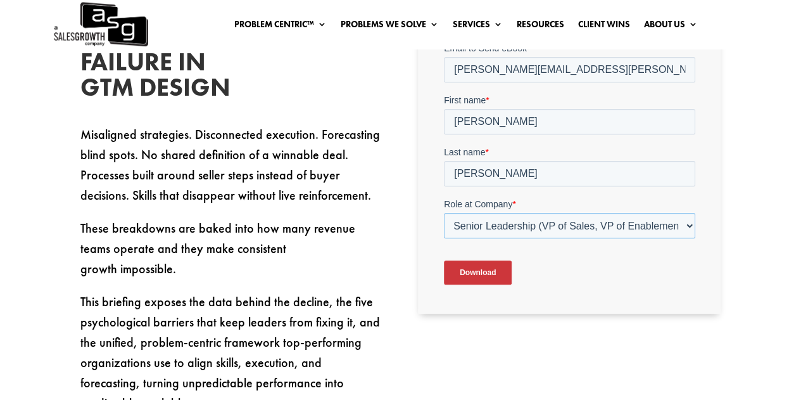
click at [443, 212] on select "Please Select C-Level (CRO, CSO, etc) Senior Leadership (VP of Sales, VP of Ena…" at bounding box center [568, 224] width 251 height 25
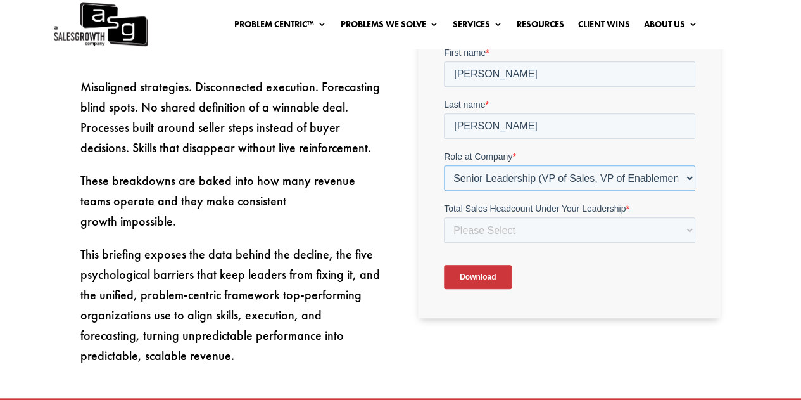
scroll to position [443, 0]
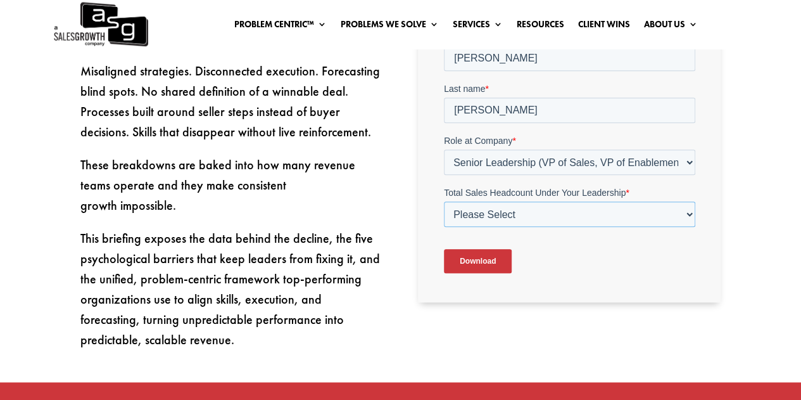
click at [503, 218] on select "Please Select Just Me 1-9 10-19 20-49 50-99 100+" at bounding box center [568, 213] width 251 height 25
select select "1-9"
click at [443, 221] on select "Please Select Just Me 1-9 10-19 20-49 50-99 100+" at bounding box center [568, 213] width 251 height 25
click at [494, 268] on input "Download" at bounding box center [477, 261] width 68 height 24
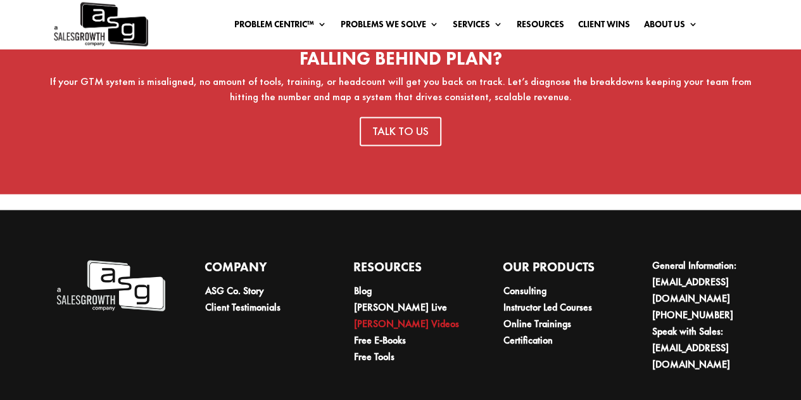
scroll to position [836, 0]
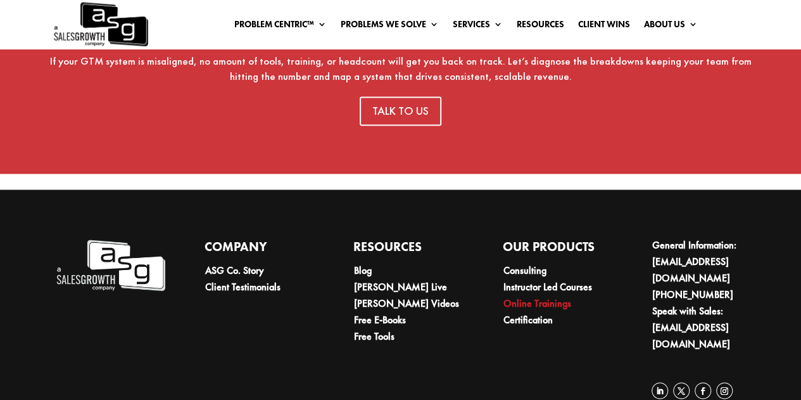
click at [524, 296] on link "Online Trainings" at bounding box center [537, 302] width 68 height 13
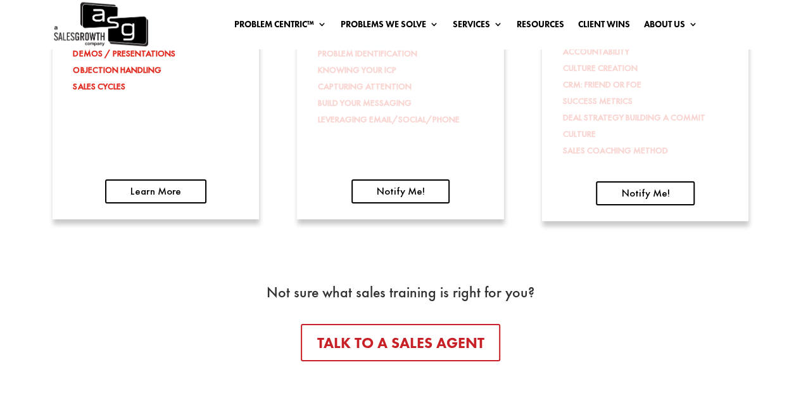
scroll to position [2153, 0]
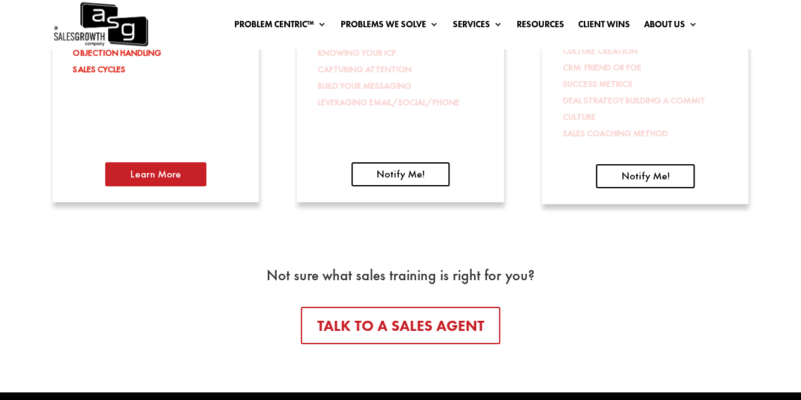
click at [165, 184] on link "Learn More" at bounding box center [155, 174] width 101 height 24
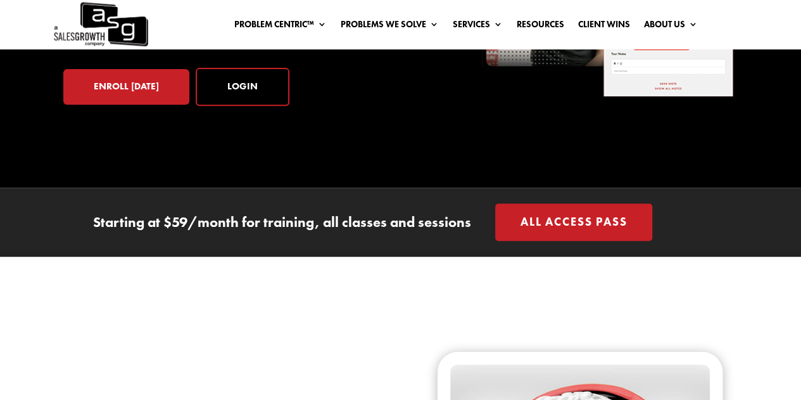
scroll to position [63, 0]
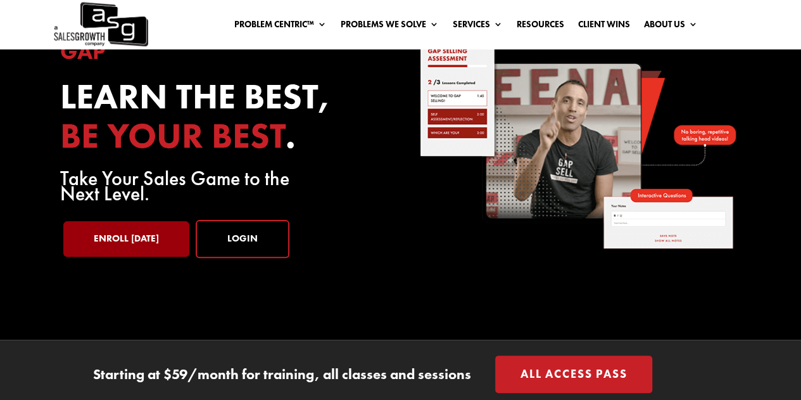
click at [163, 245] on link "Enroll Today" at bounding box center [126, 238] width 126 height 35
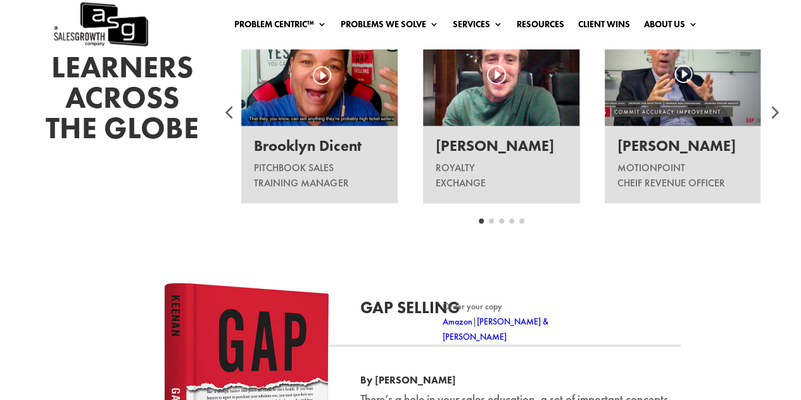
scroll to position [1647, 0]
